Goal: Task Accomplishment & Management: Use online tool/utility

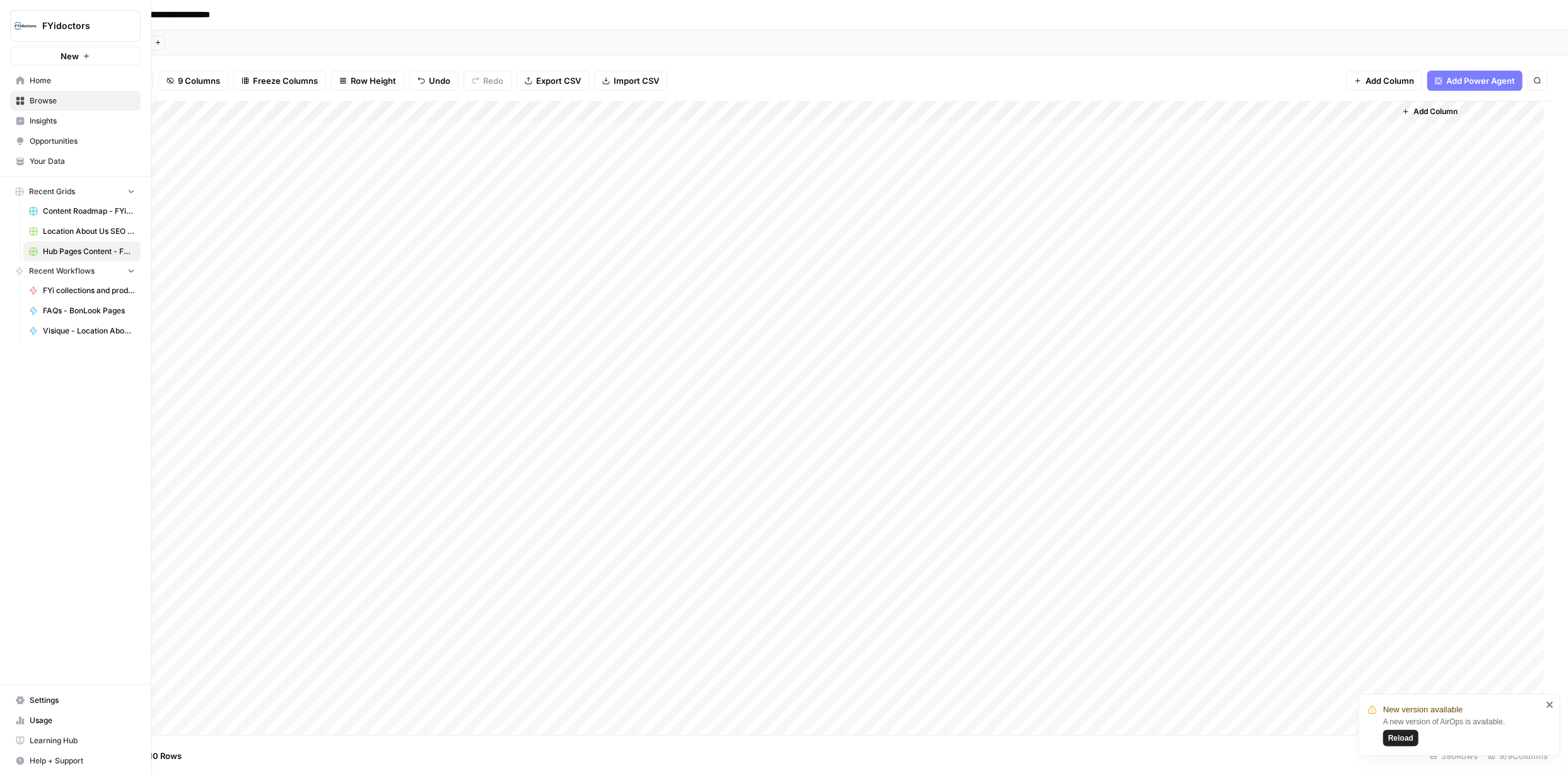
click at [19, 97] on icon at bounding box center [20, 102] width 8 height 8
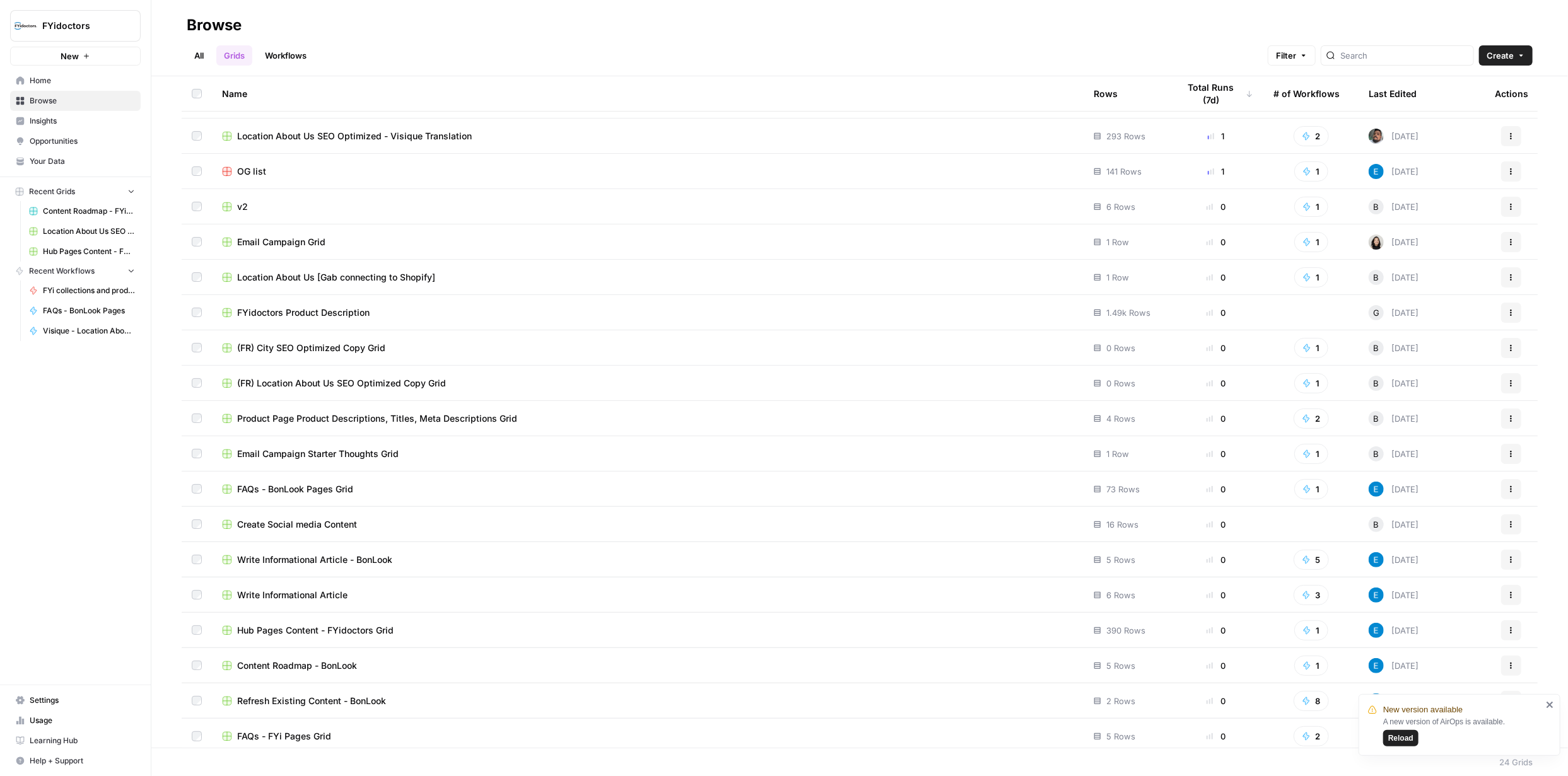
scroll to position [211, 0]
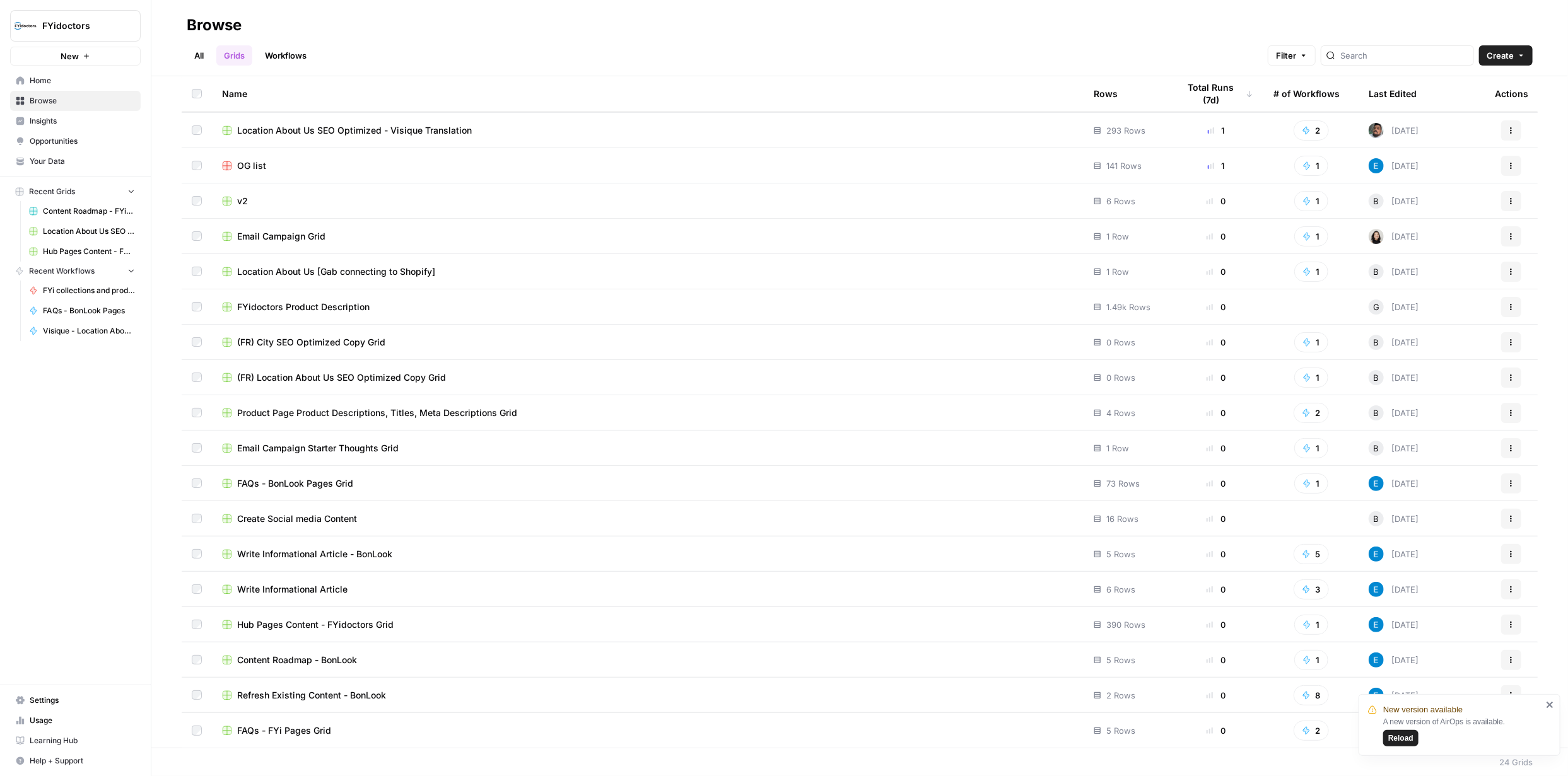
click at [357, 130] on span "Location About Us SEO Optimized - Visique Translation" at bounding box center [354, 130] width 235 height 13
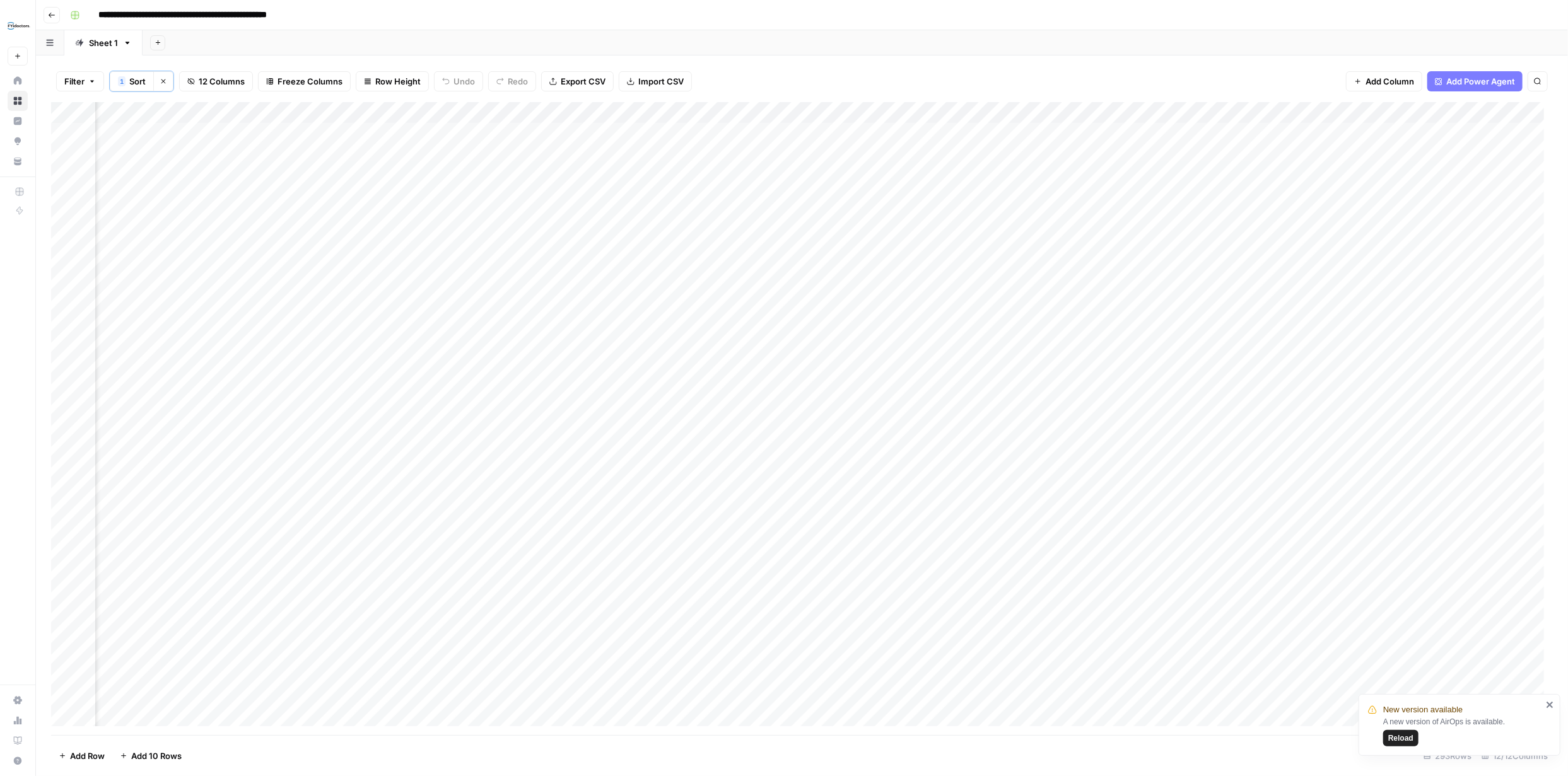
scroll to position [0, 473]
click at [107, 241] on div "Add Column" at bounding box center [802, 419] width 1502 height 633
click at [65, 236] on div "Add Column" at bounding box center [802, 419] width 1502 height 633
click at [79, 239] on div "Add Column" at bounding box center [802, 419] width 1502 height 633
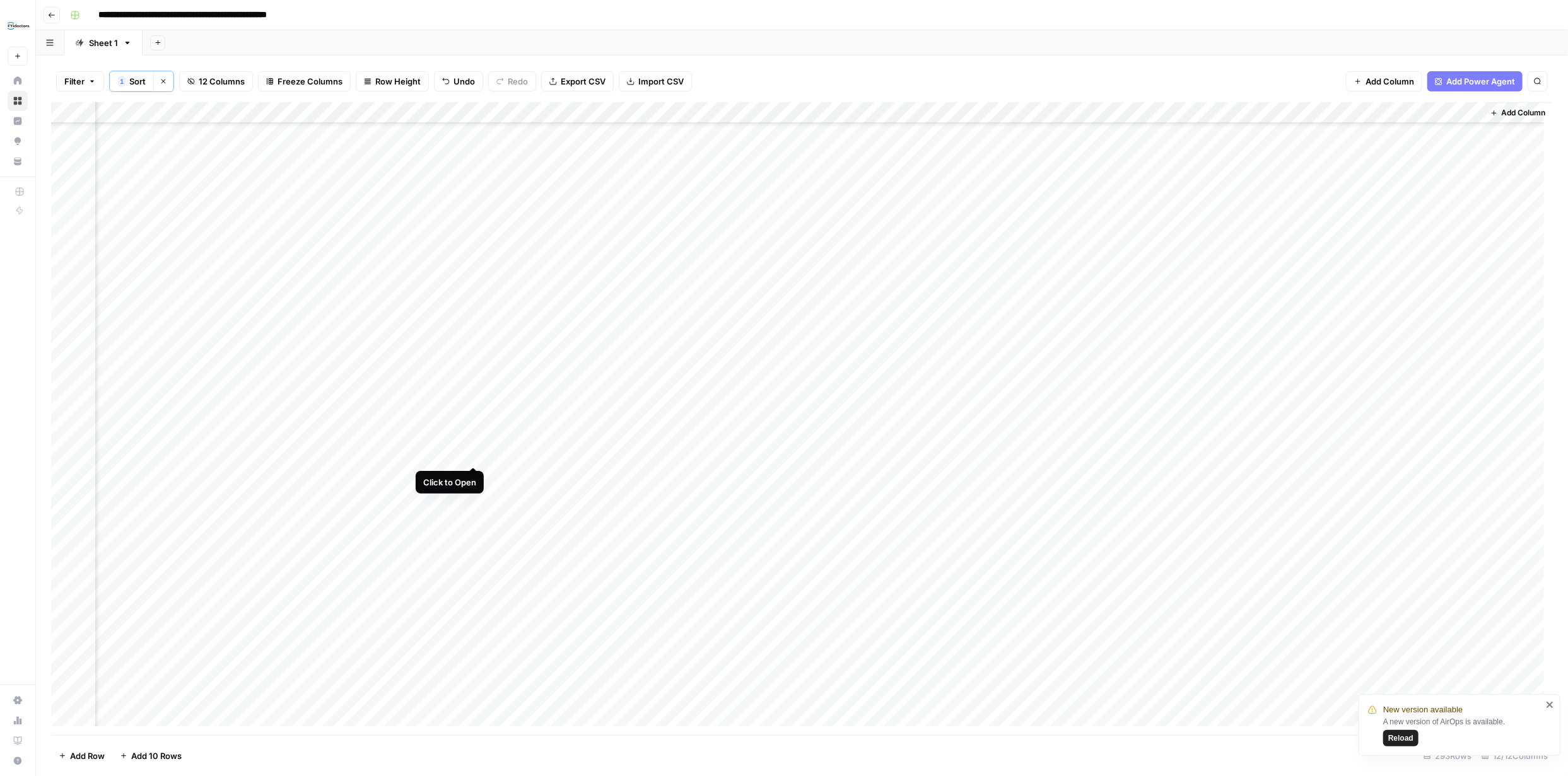
click at [474, 335] on div "Add Column" at bounding box center [802, 419] width 1502 height 633
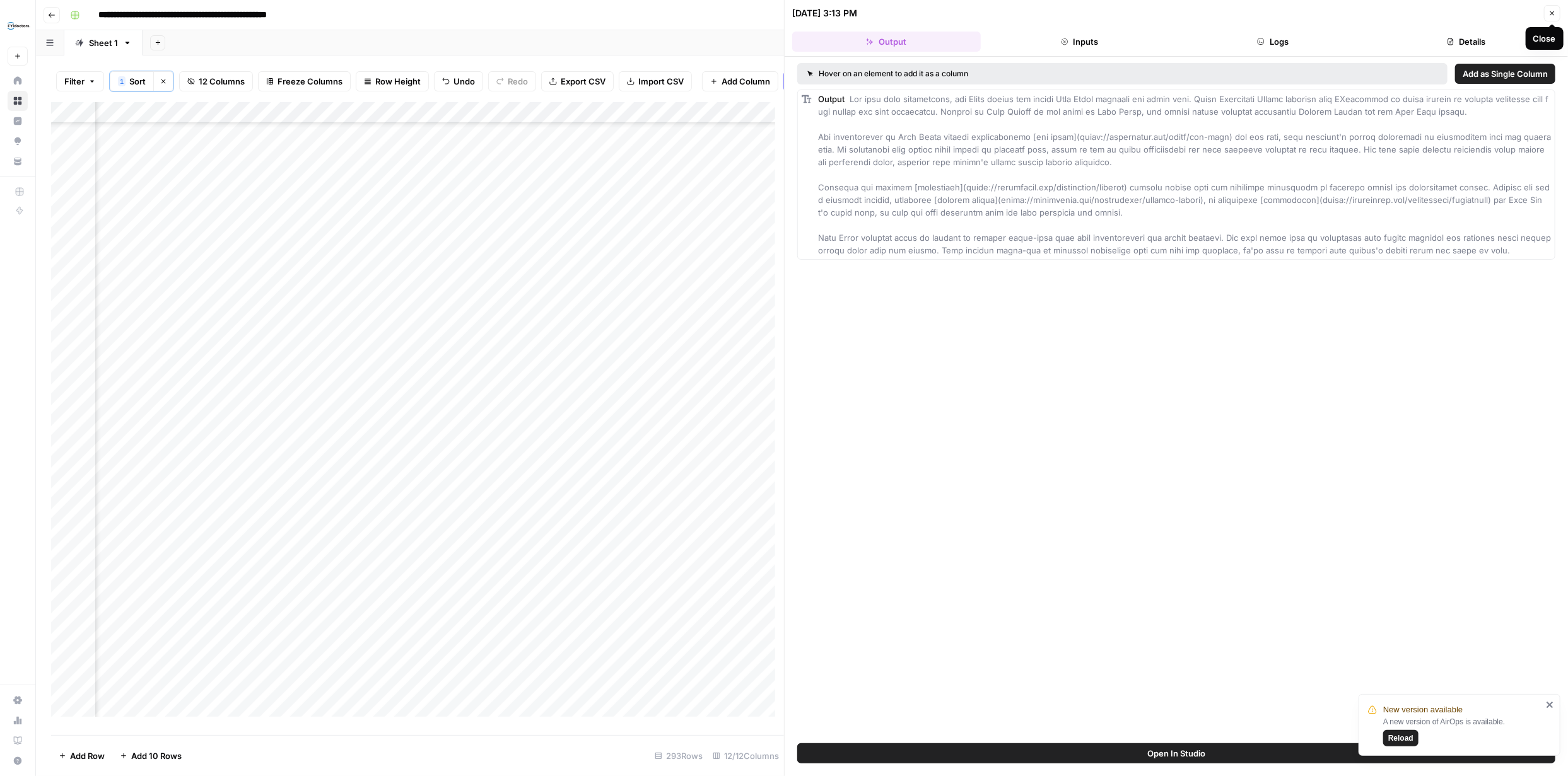
click at [783, 12] on icon "button" at bounding box center [1552, 13] width 8 height 8
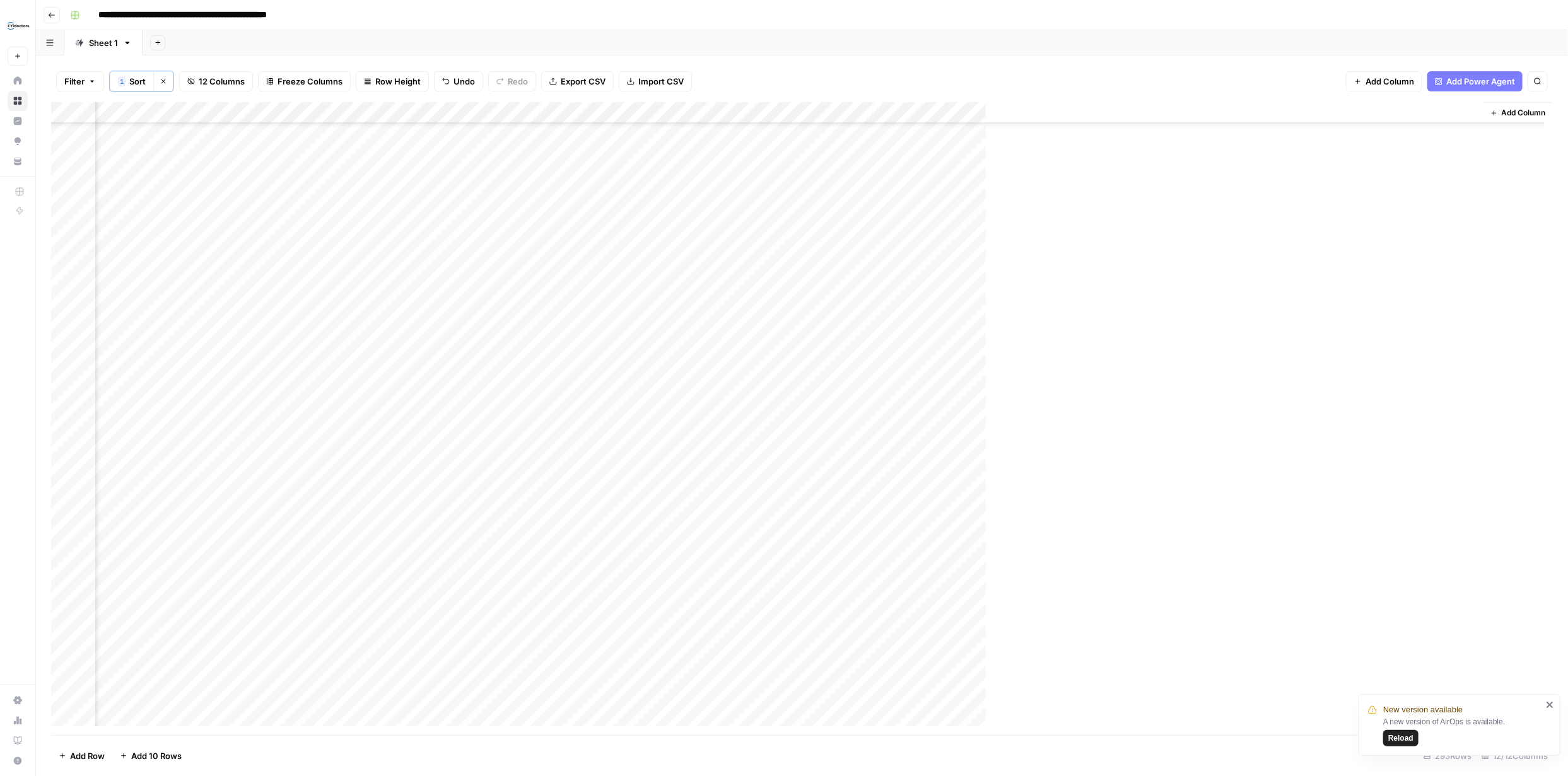
scroll to position [2959, 638]
click at [783, 335] on div "Add Column" at bounding box center [802, 419] width 1502 height 633
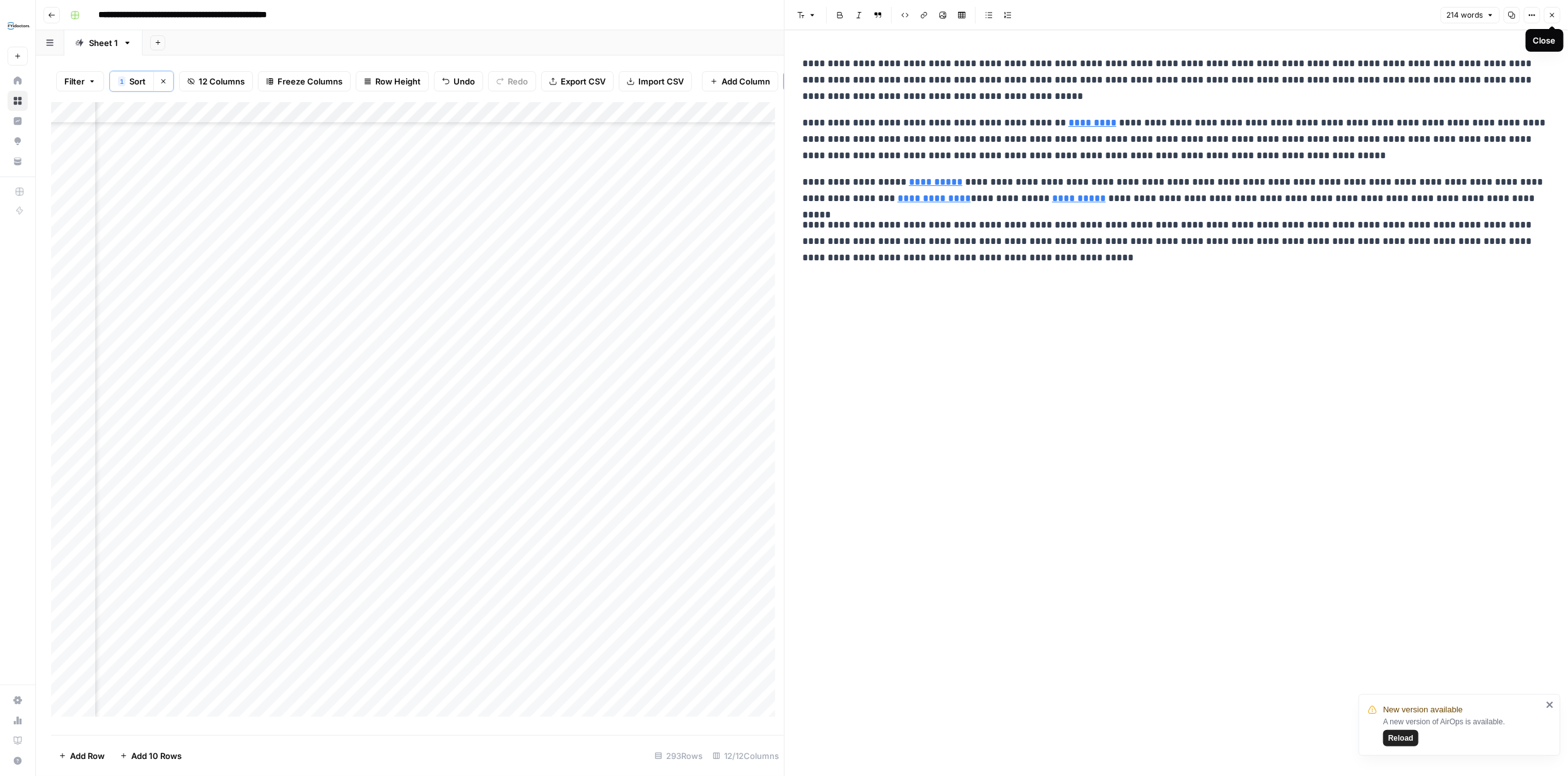
click at [783, 17] on icon "button" at bounding box center [1552, 14] width 8 height 8
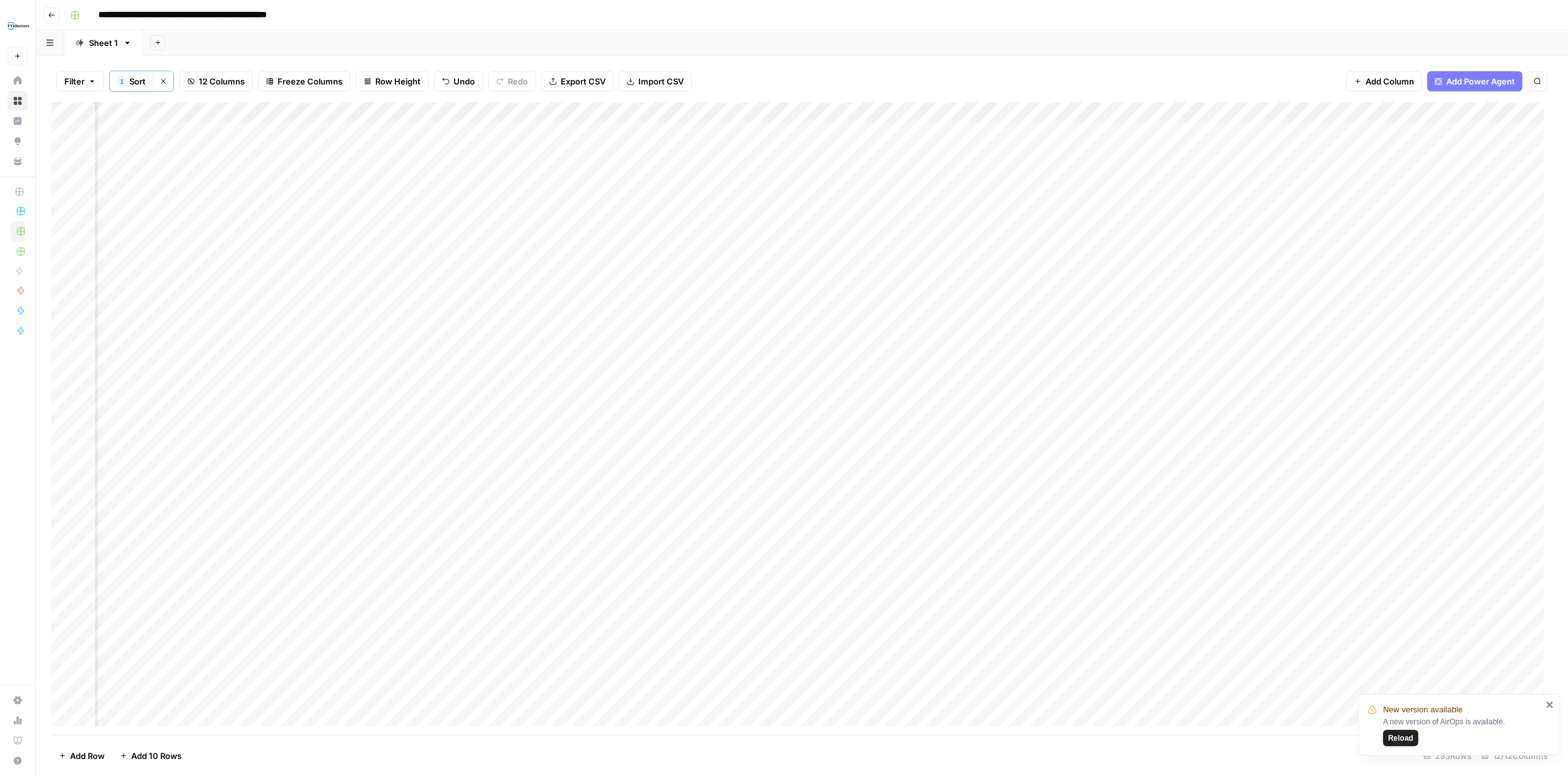
scroll to position [0, 207]
click at [783, 335] on span "Reload" at bounding box center [1401, 738] width 25 height 11
click at [1256, 239] on div "Add Column" at bounding box center [802, 419] width 1502 height 633
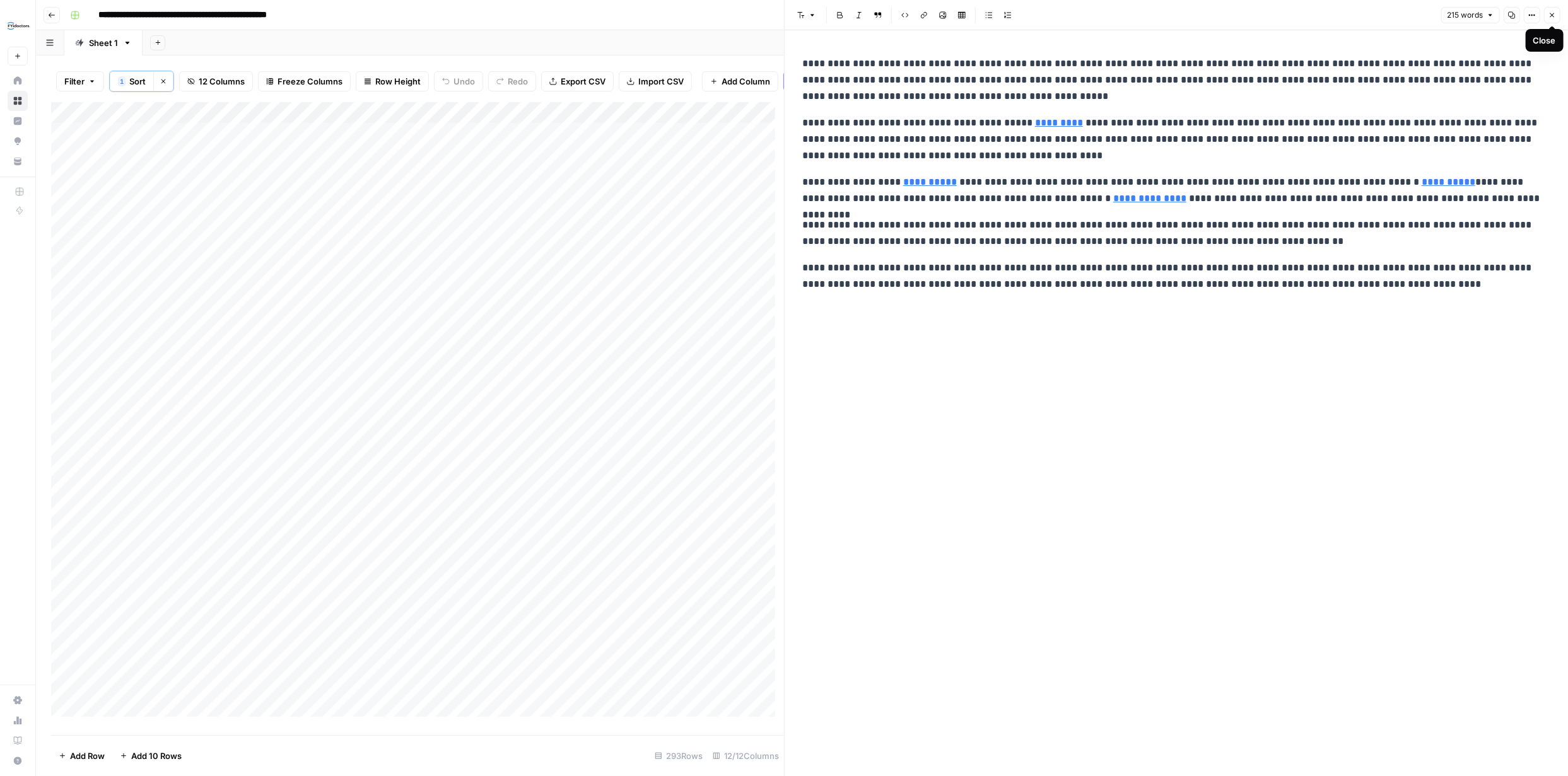
click at [1550, 19] on button "Close" at bounding box center [1552, 14] width 16 height 16
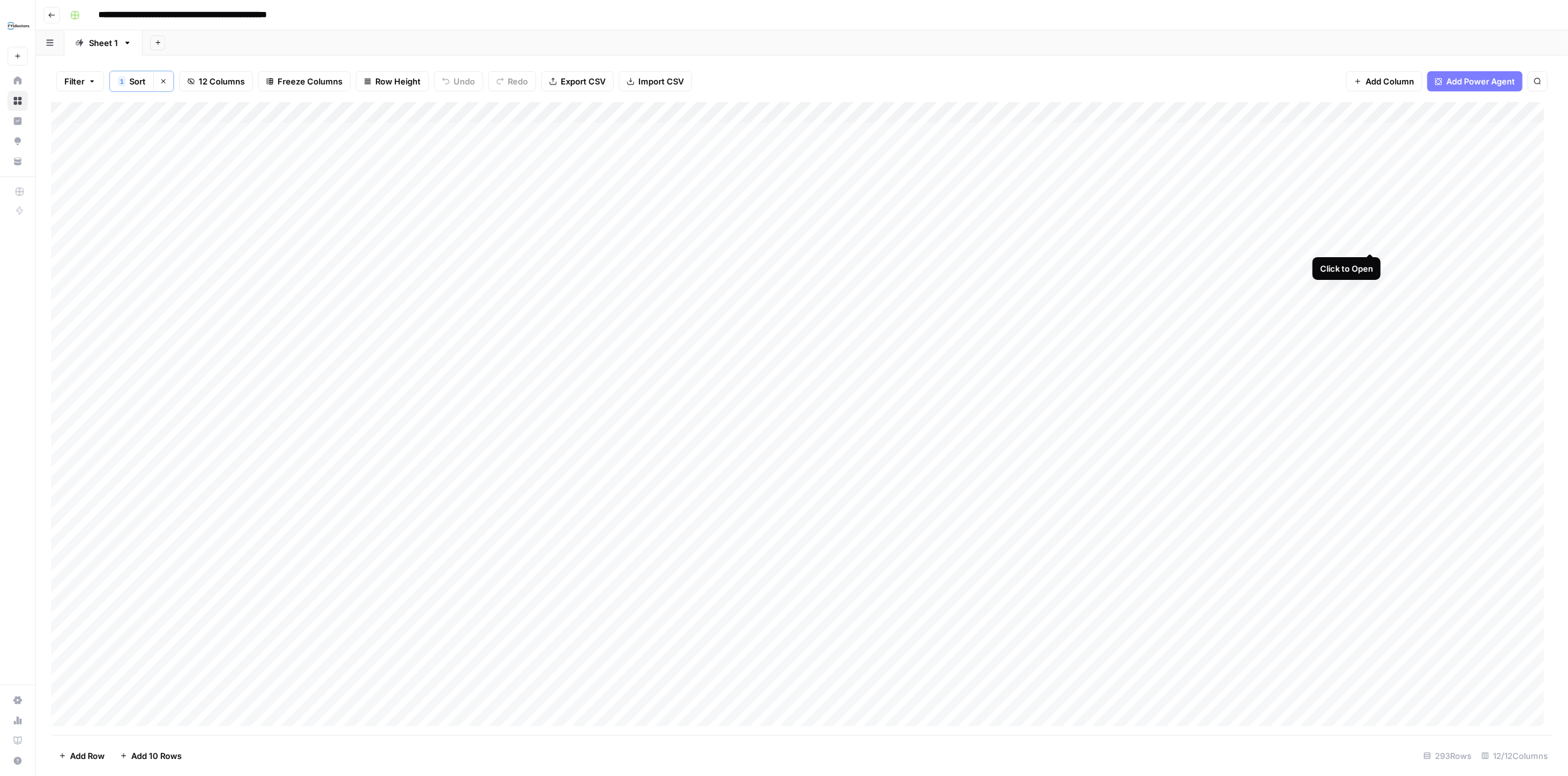
click at [1368, 239] on div "Add Column" at bounding box center [802, 419] width 1502 height 633
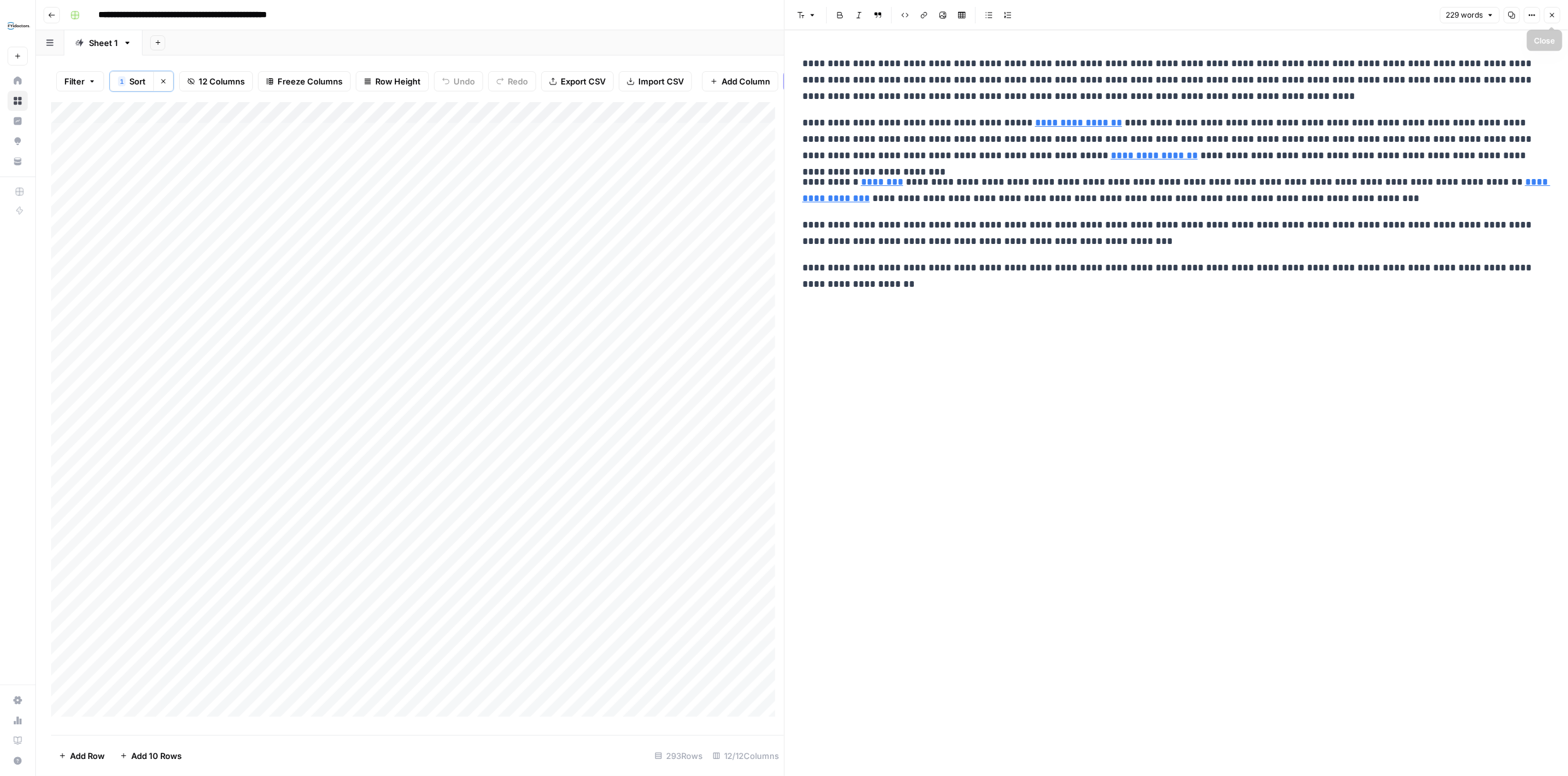
click at [1551, 11] on icon "button" at bounding box center [1552, 14] width 8 height 8
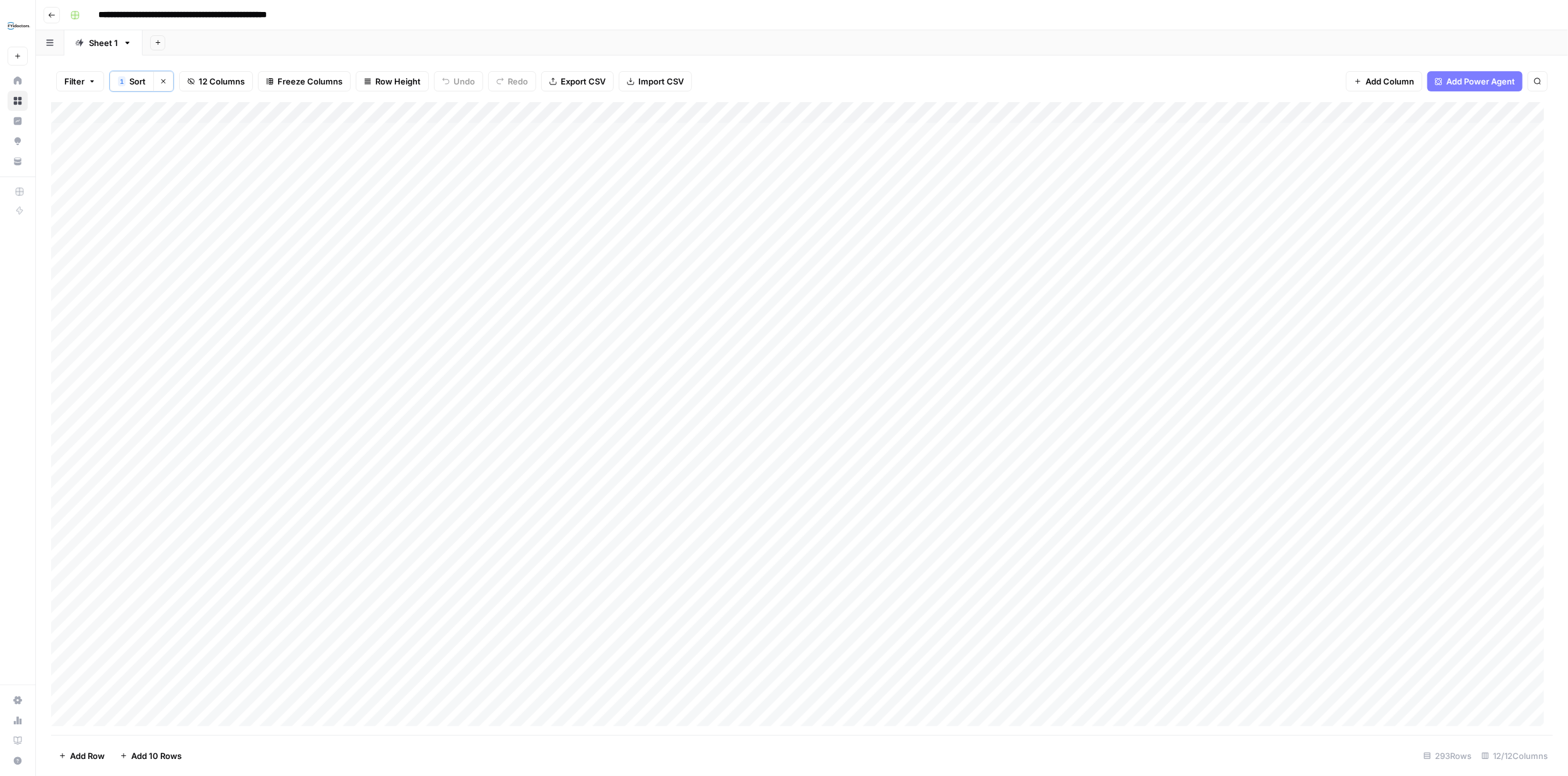
click at [78, 261] on div "Add Column" at bounding box center [802, 419] width 1502 height 633
click at [1532, 241] on div "Add Column" at bounding box center [802, 419] width 1502 height 633
click at [1526, 241] on div "Add Column" at bounding box center [802, 419] width 1502 height 633
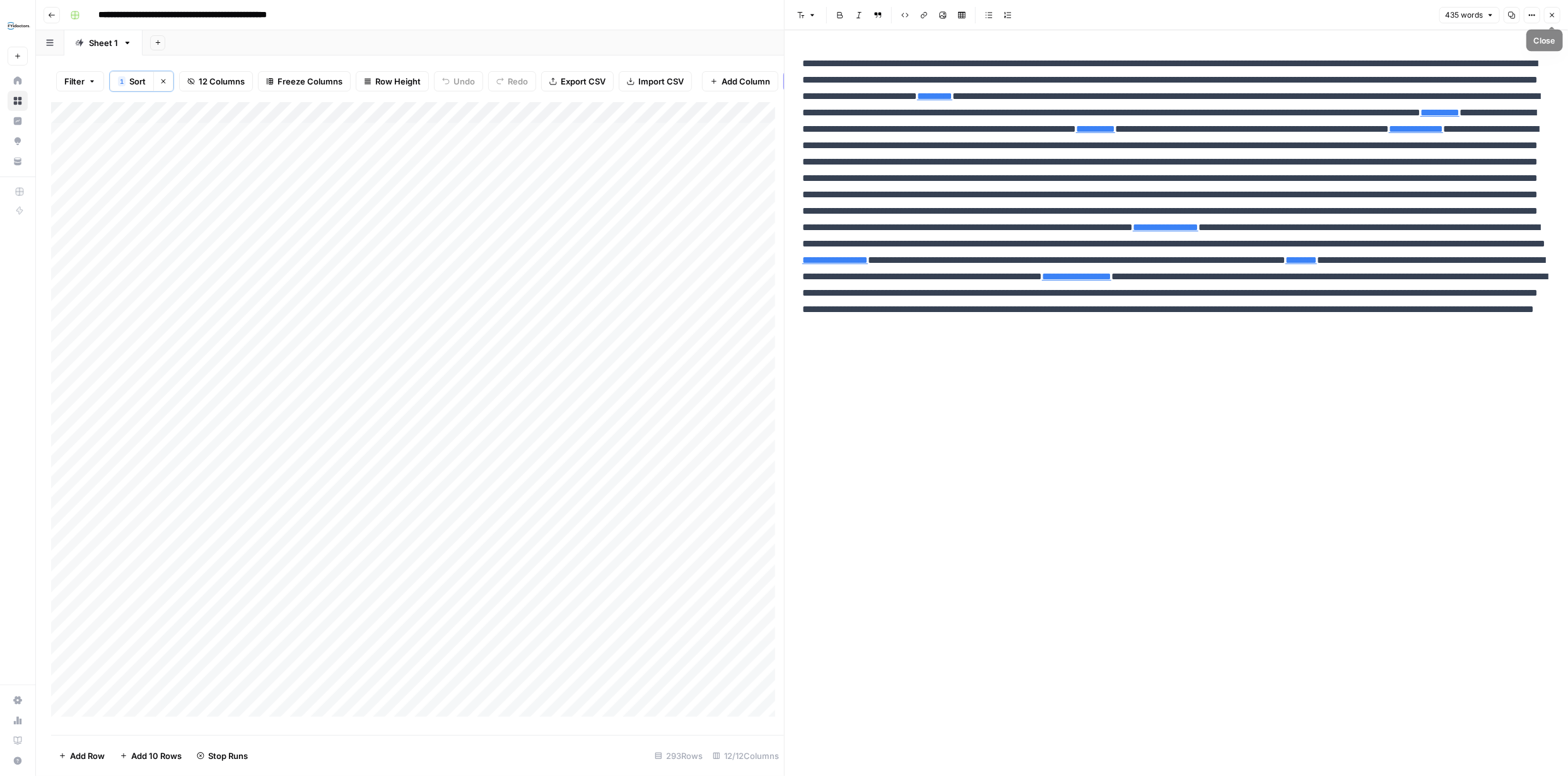
click at [1555, 12] on icon "button" at bounding box center [1552, 14] width 8 height 8
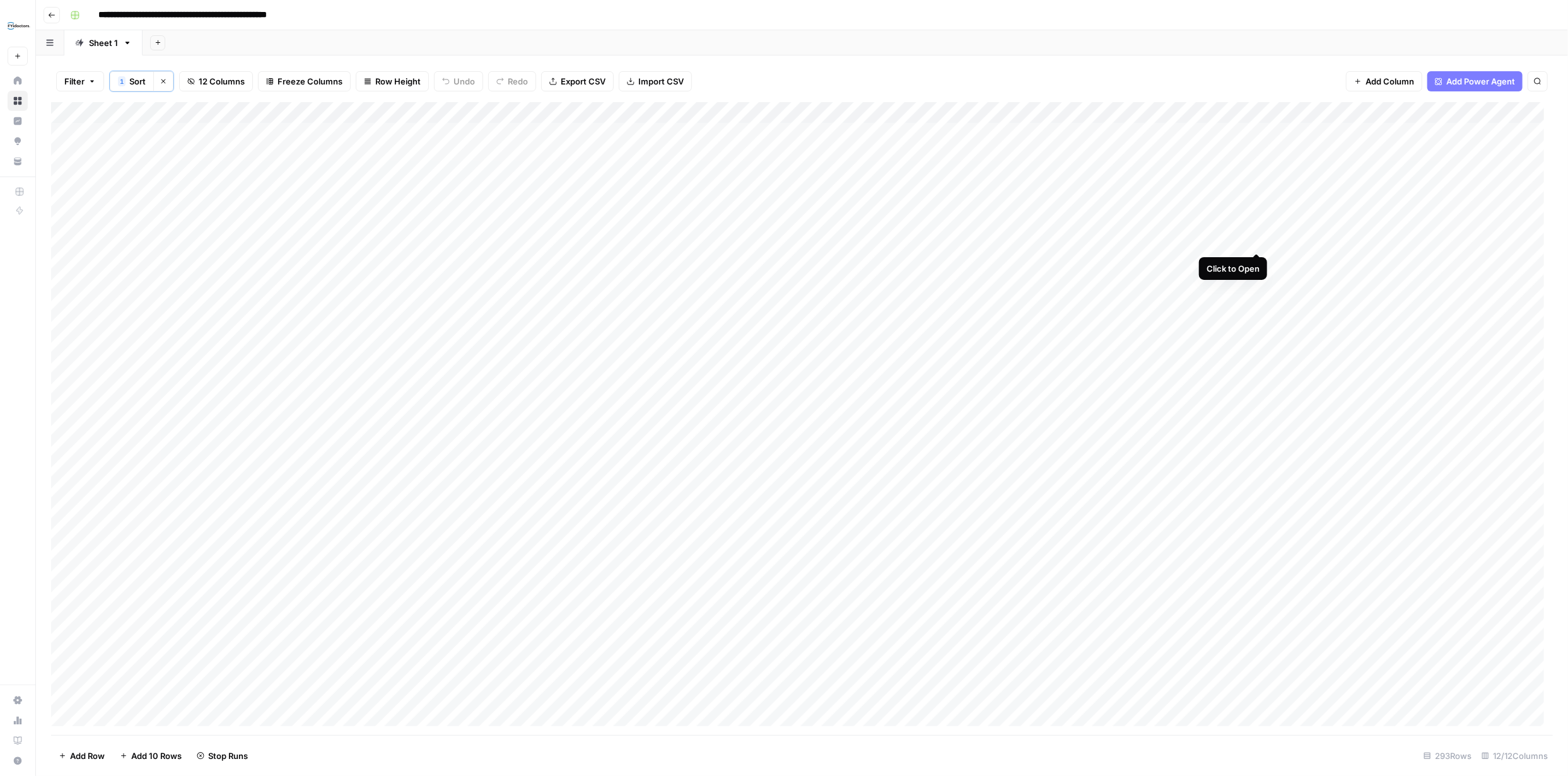
click at [1253, 239] on div "Add Column" at bounding box center [802, 419] width 1502 height 633
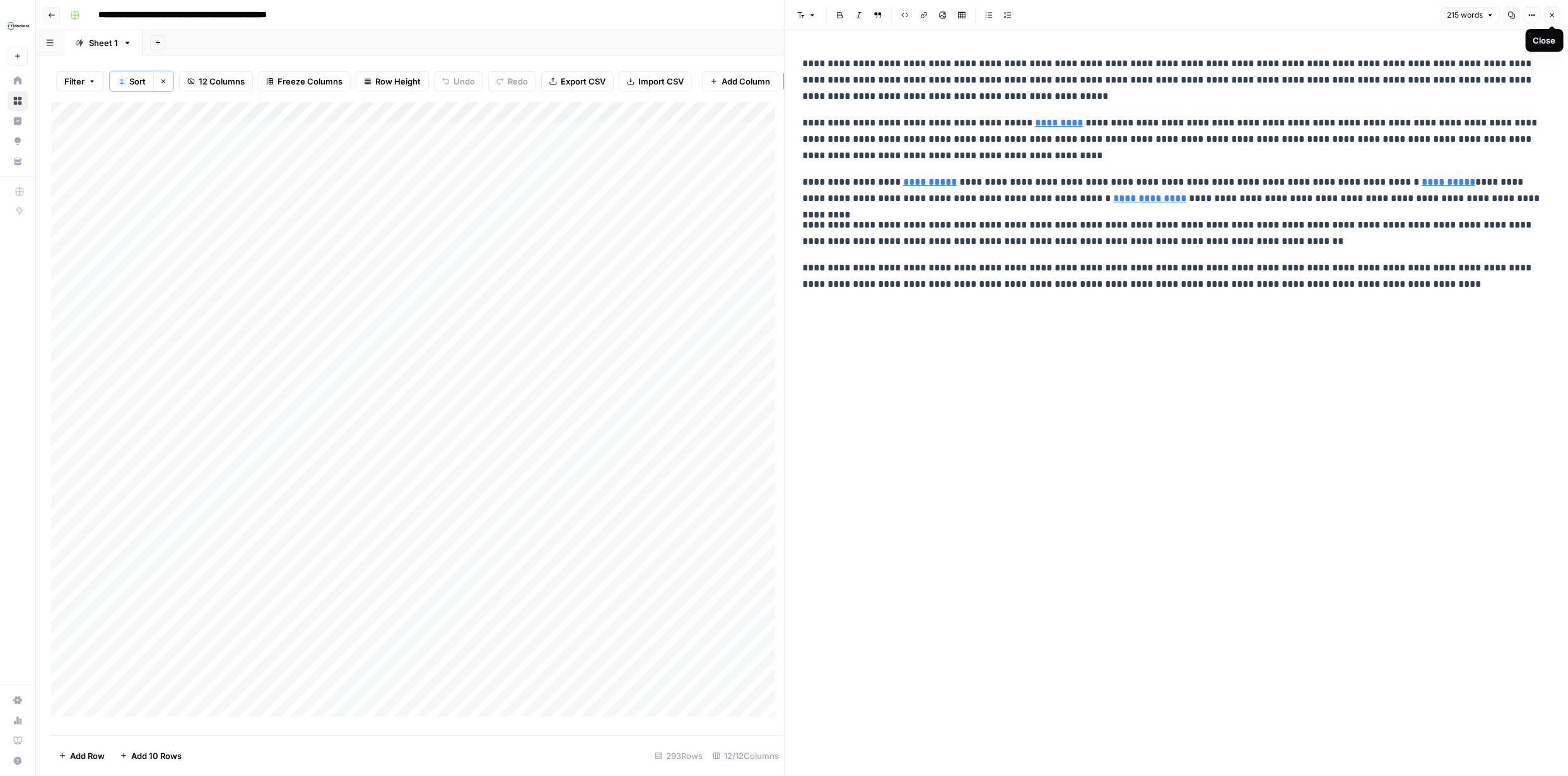
click at [1554, 16] on icon "button" at bounding box center [1552, 15] width 4 height 4
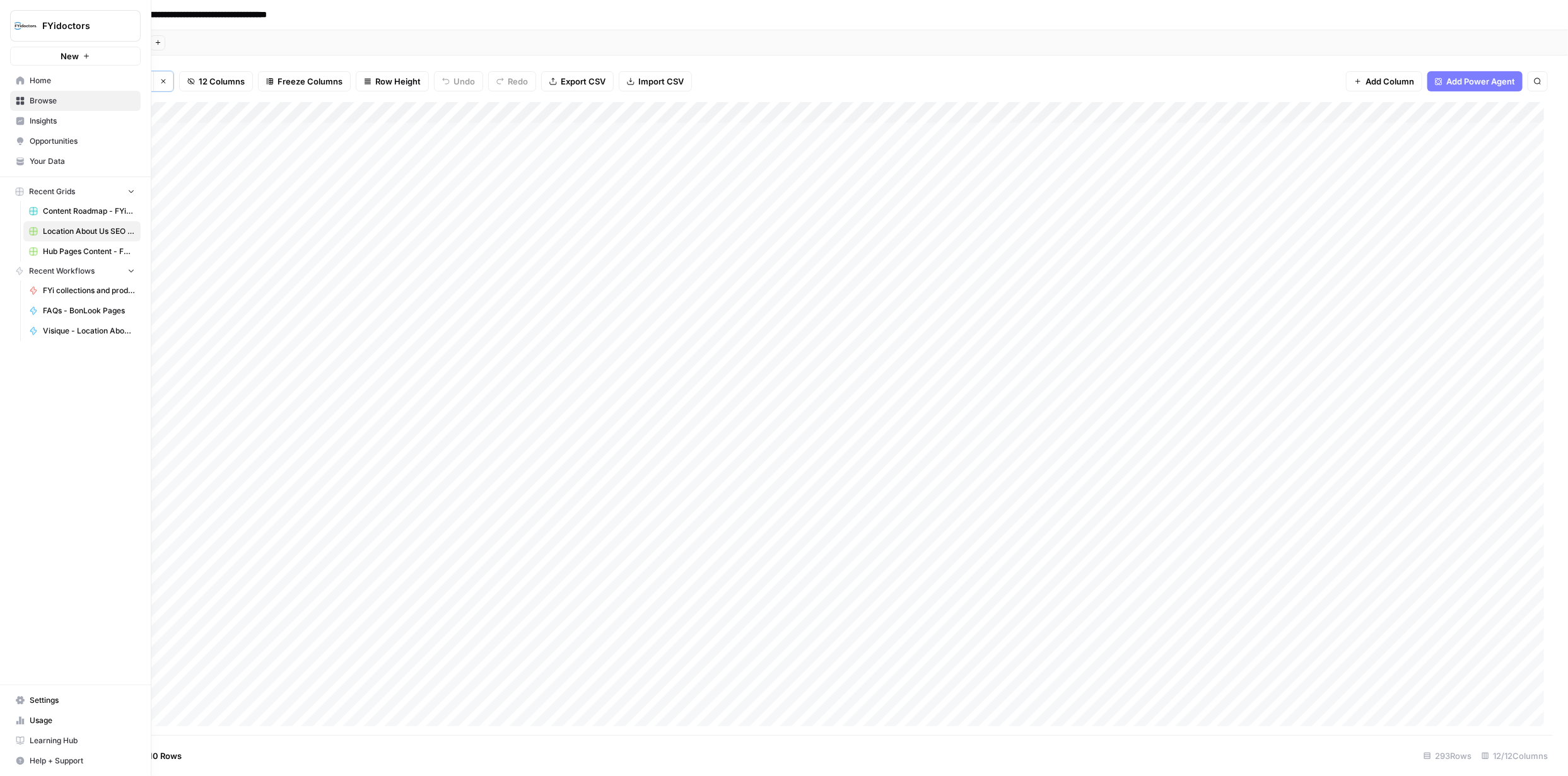
click at [21, 101] on icon at bounding box center [20, 101] width 8 height 8
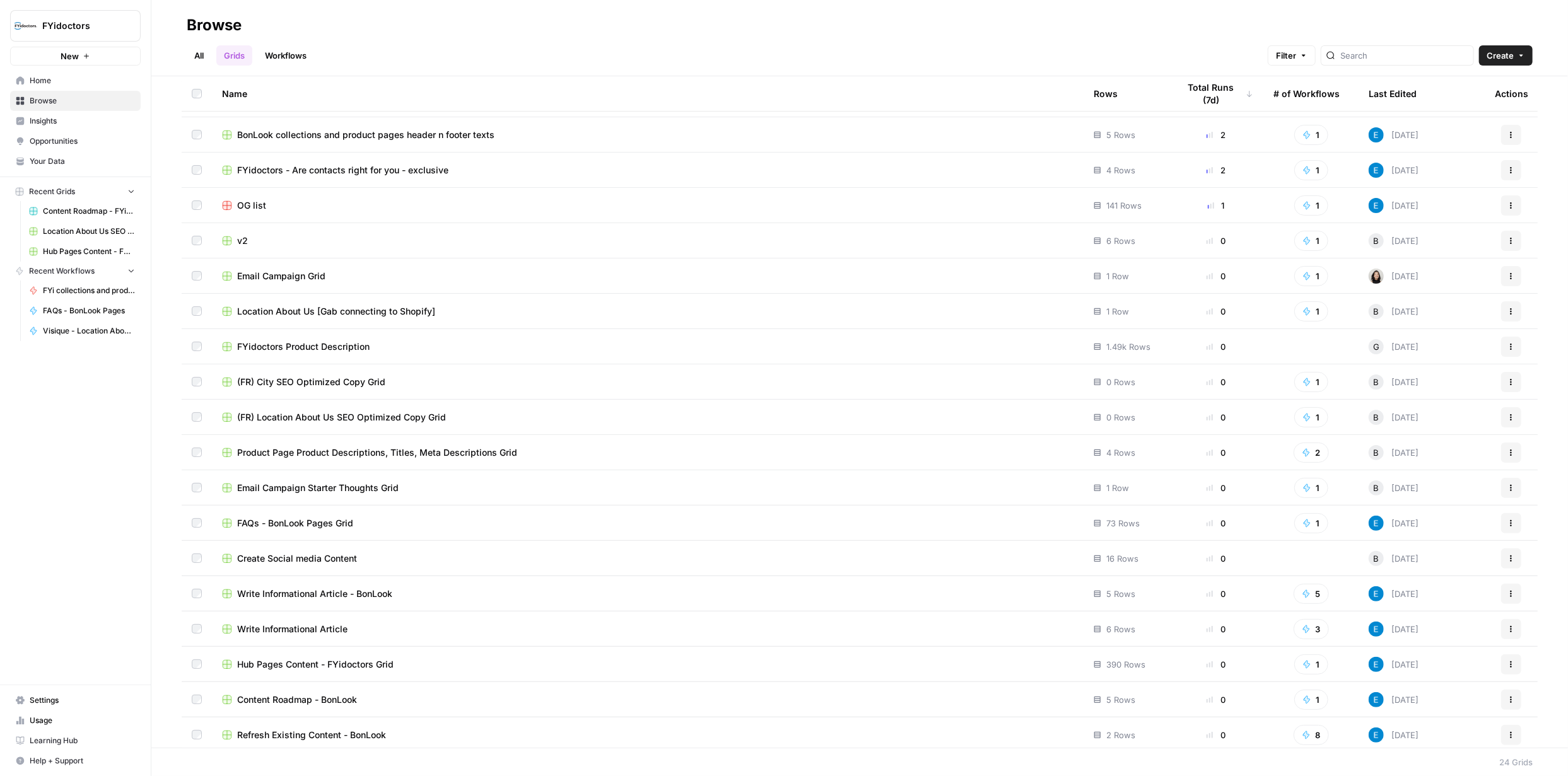
scroll to position [190, 0]
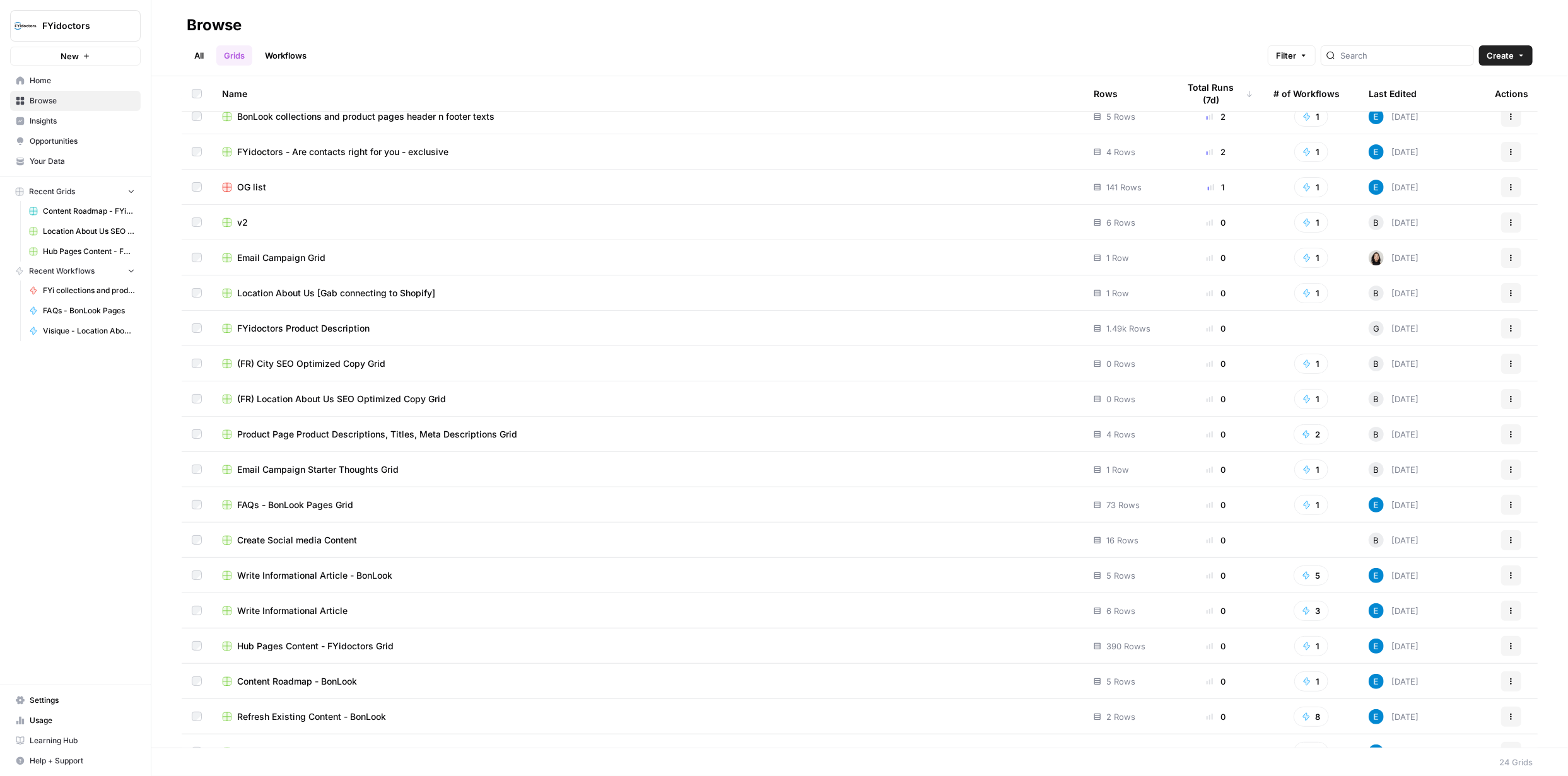
click at [327, 502] on span "FAQs - BonLook Pages Grid" at bounding box center [295, 504] width 116 height 13
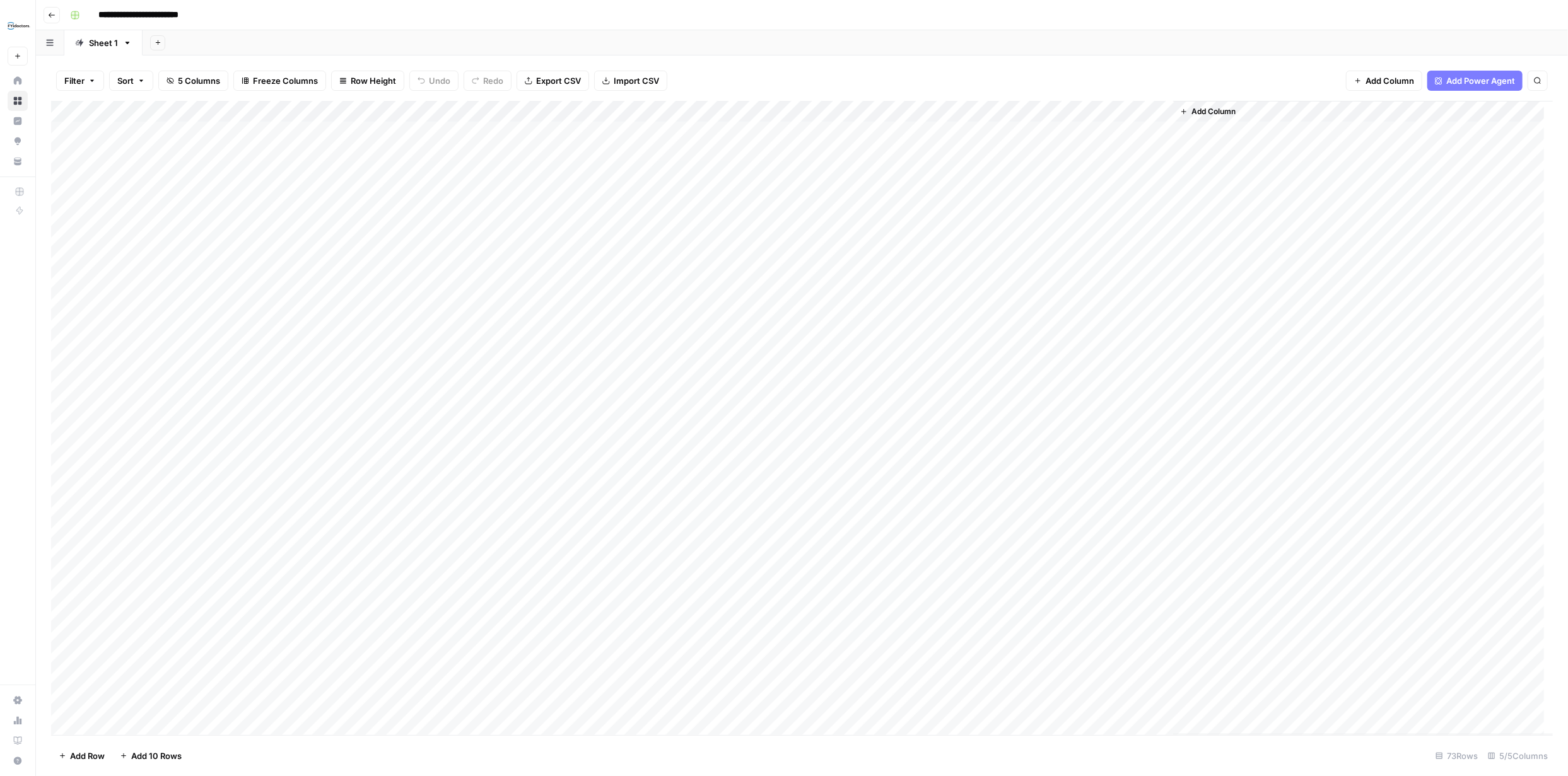
click at [734, 110] on div "Add Column" at bounding box center [802, 418] width 1502 height 635
click at [671, 232] on span "Edit Workflow" at bounding box center [691, 234] width 110 height 13
click at [981, 109] on div "Add Column" at bounding box center [802, 418] width 1502 height 635
click at [803, 142] on input "Output (1)" at bounding box center [836, 141] width 128 height 13
click at [823, 142] on input "Output (1)" at bounding box center [836, 141] width 128 height 13
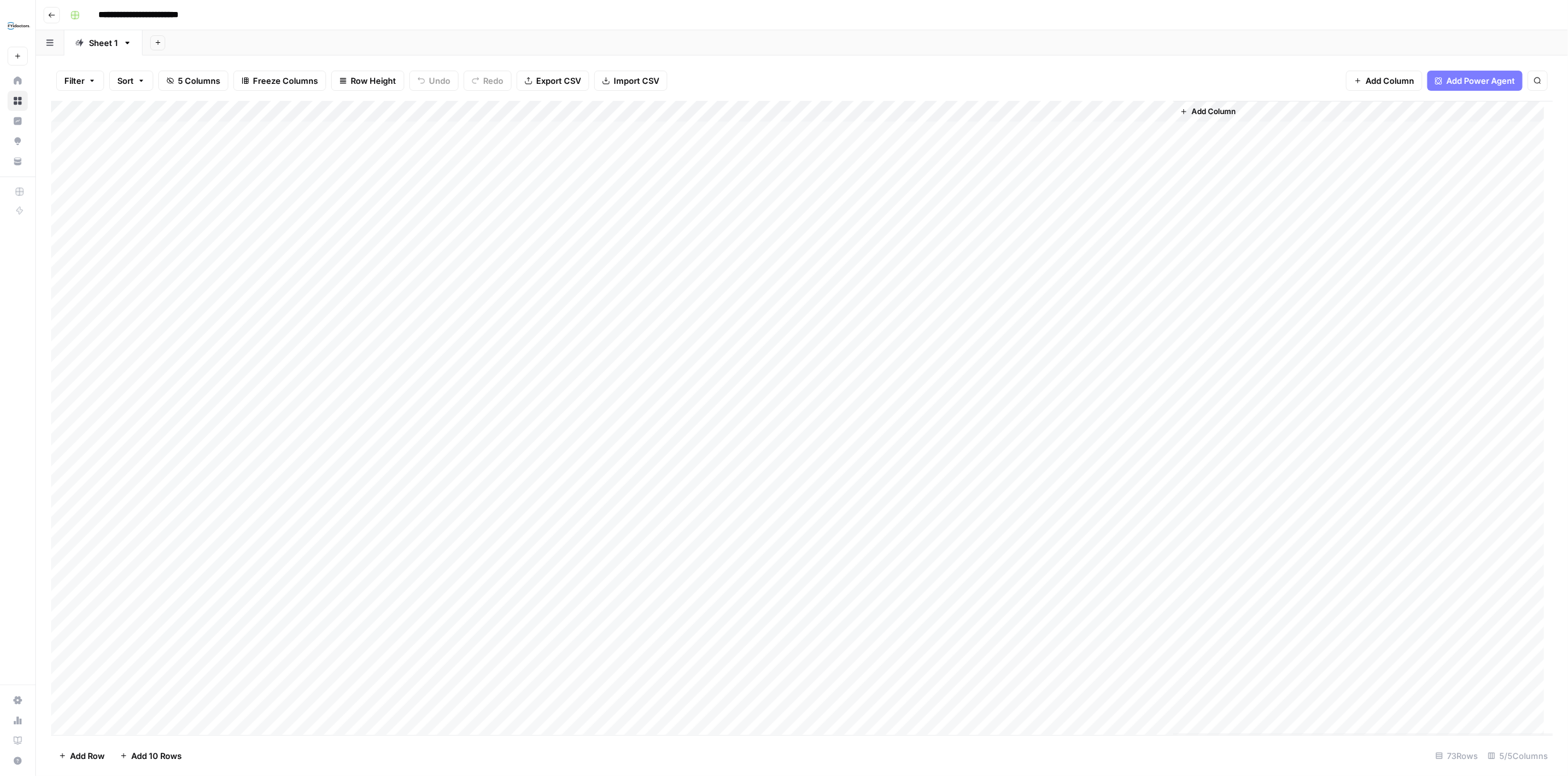
click at [872, 109] on div "Add Column" at bounding box center [802, 418] width 1502 height 635
click at [872, 109] on div at bounding box center [876, 113] width 231 height 25
click at [828, 139] on input "Output (1)" at bounding box center [836, 141] width 128 height 13
type input "Output EN"
click at [904, 82] on div "Filter Sort 5 Columns Freeze Columns Row Height Undo Redo Export CSV Import CSV…" at bounding box center [802, 81] width 1502 height 41
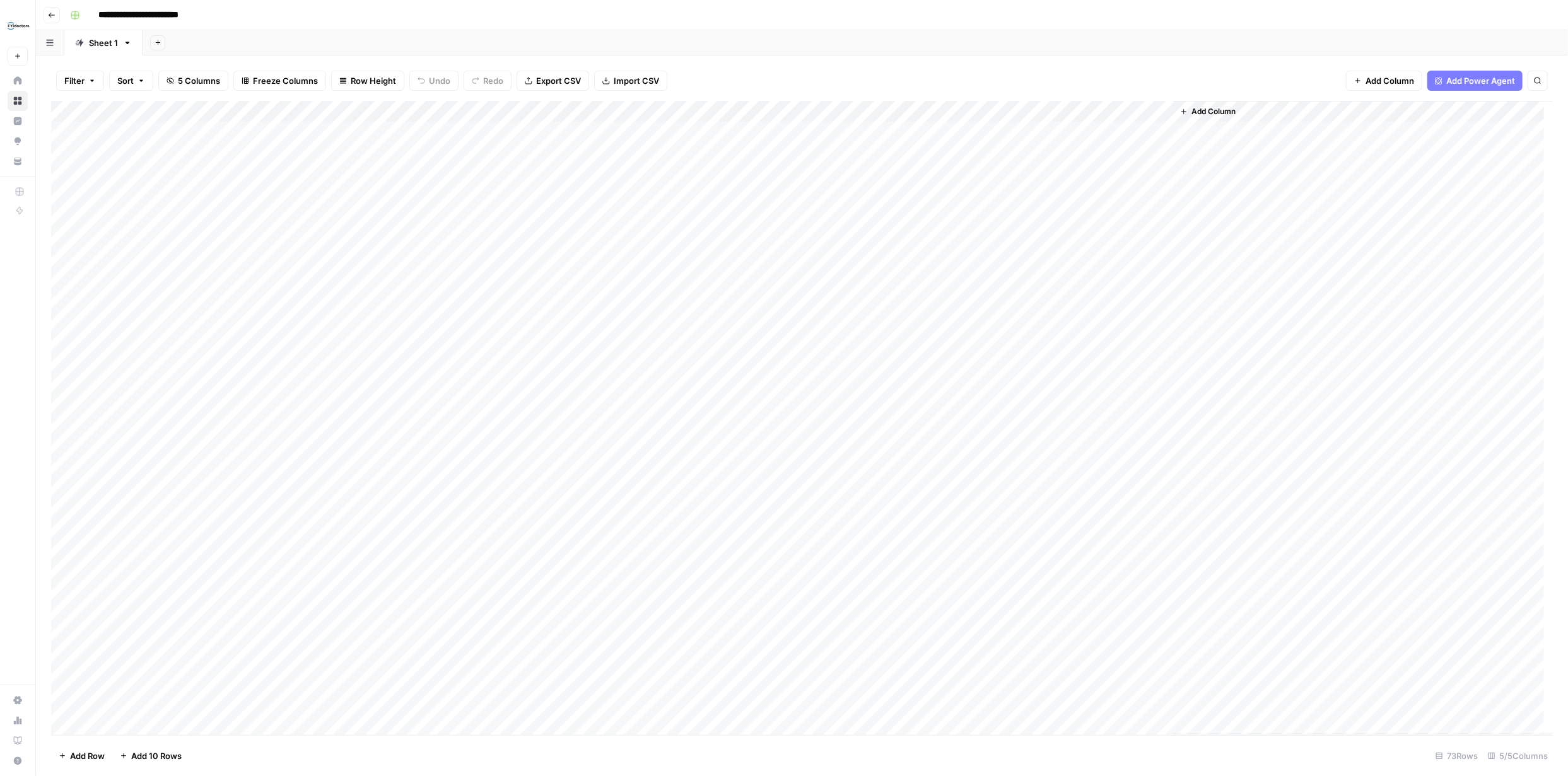
click at [821, 106] on div "Add Column" at bounding box center [802, 418] width 1502 height 635
click at [804, 139] on input "Output (1)" at bounding box center [836, 141] width 128 height 13
click at [814, 140] on input "Output (1)" at bounding box center [836, 141] width 128 height 13
type input "Output EN"
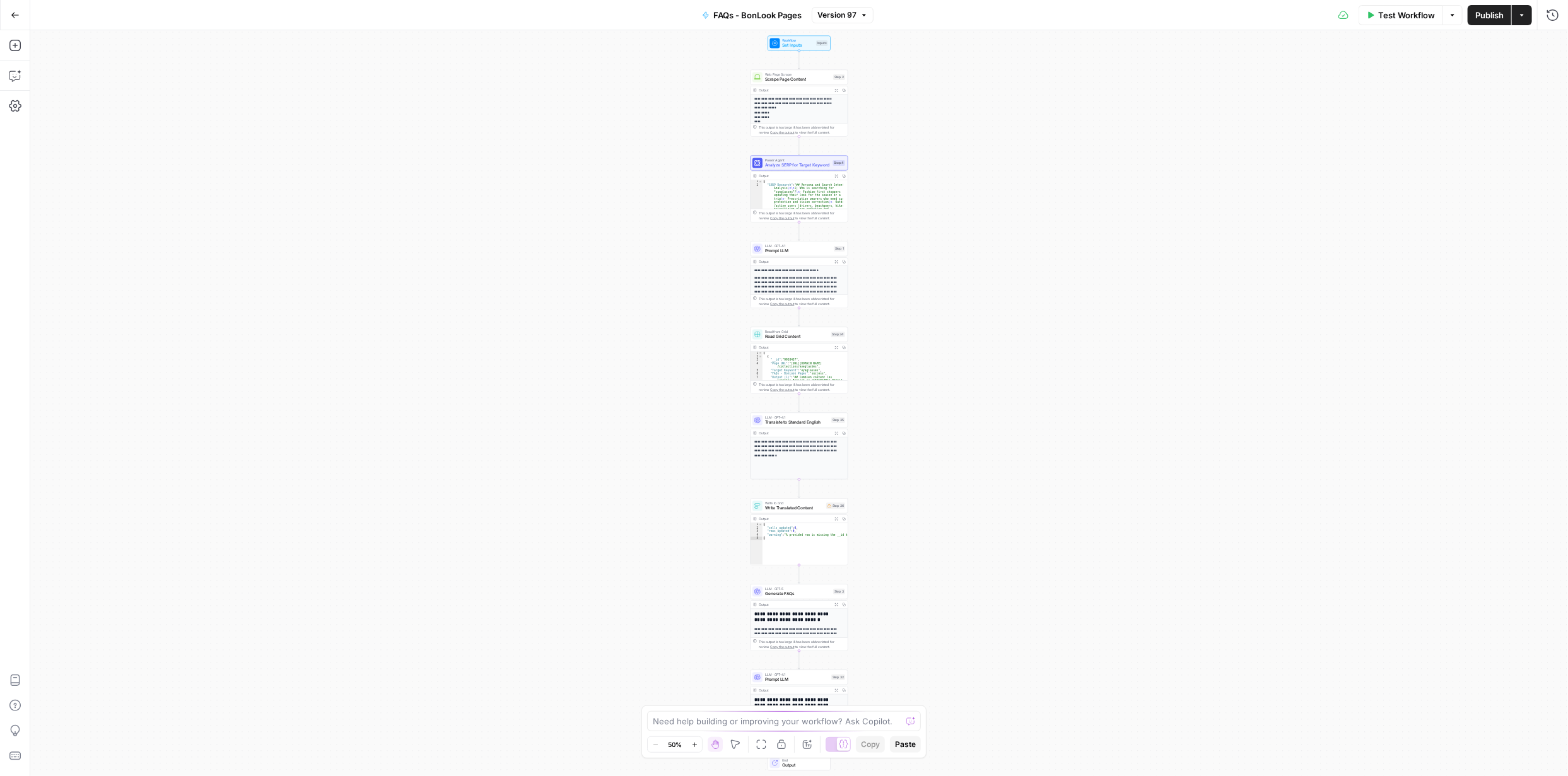
drag, startPoint x: 1189, startPoint y: 108, endPoint x: 1199, endPoint y: 113, distance: 11.2
click at [1193, 109] on div "**********" at bounding box center [799, 403] width 1538 height 746
